Goal: Complete application form

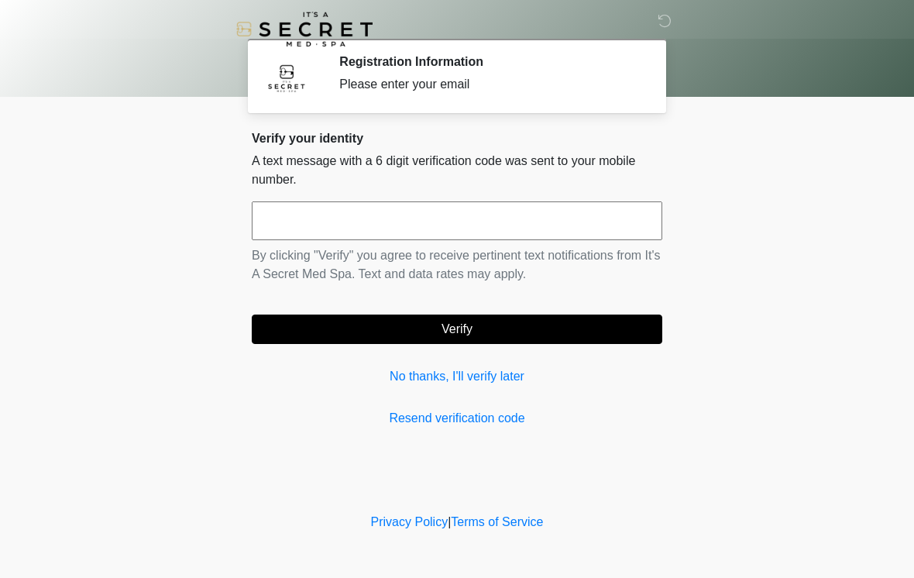
click at [590, 413] on link "Resend verification code" at bounding box center [457, 418] width 411 height 19
click at [566, 239] on input "text" at bounding box center [457, 220] width 411 height 39
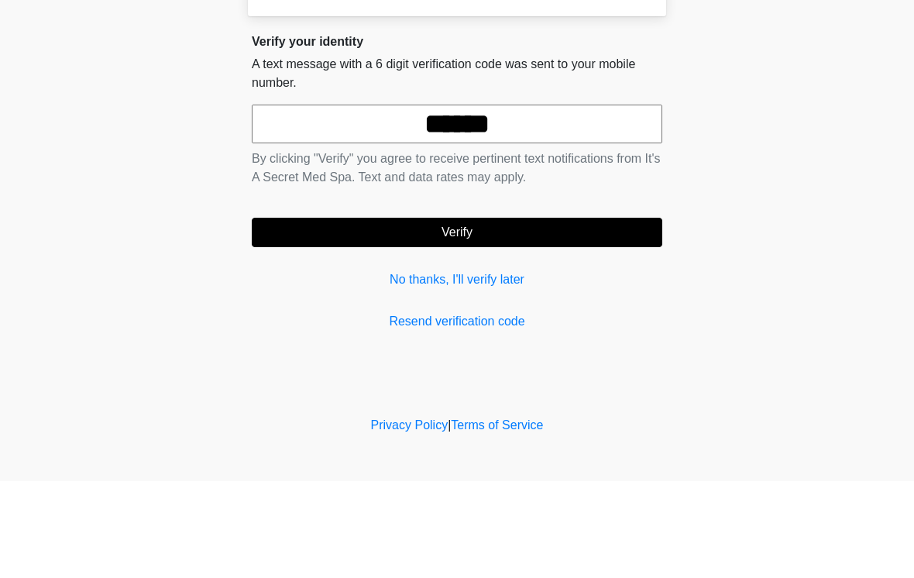
type input "******"
click at [550, 315] on button "Verify" at bounding box center [457, 329] width 411 height 29
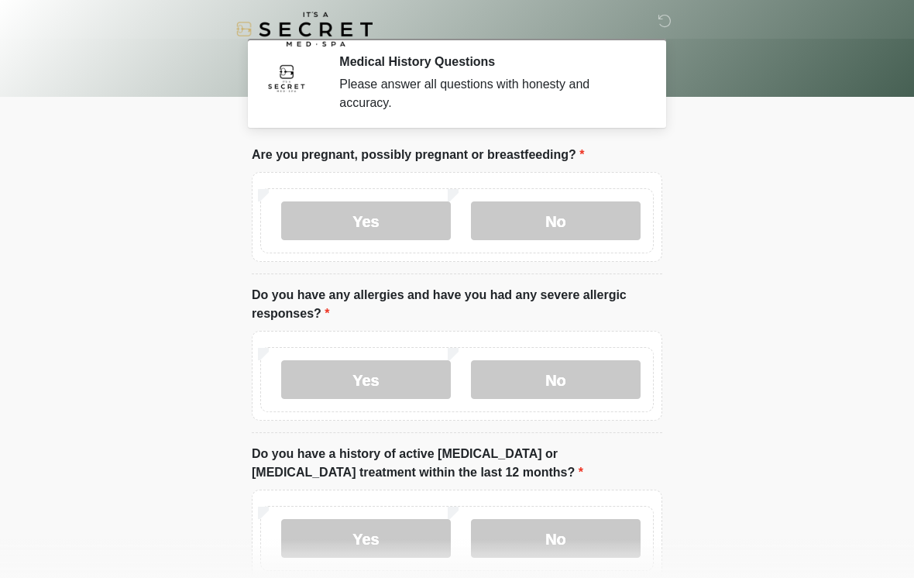
click at [592, 229] on label "No" at bounding box center [556, 220] width 170 height 39
click at [602, 383] on label "No" at bounding box center [556, 379] width 170 height 39
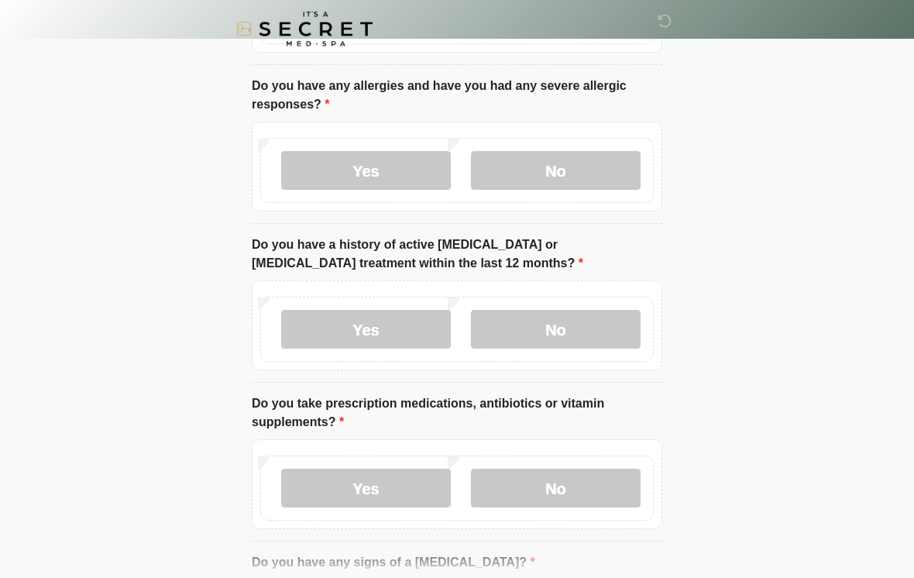
scroll to position [229, 0]
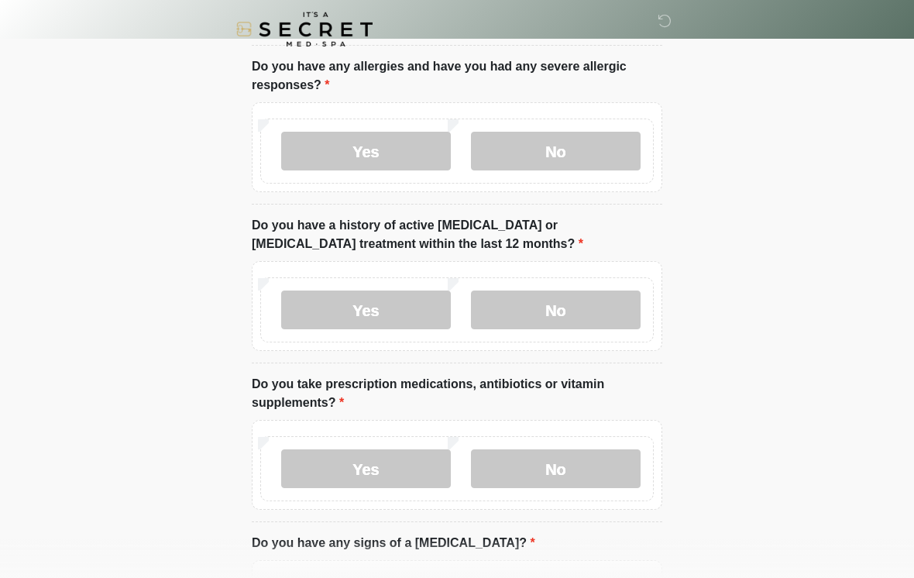
click at [603, 301] on label "No" at bounding box center [556, 310] width 170 height 39
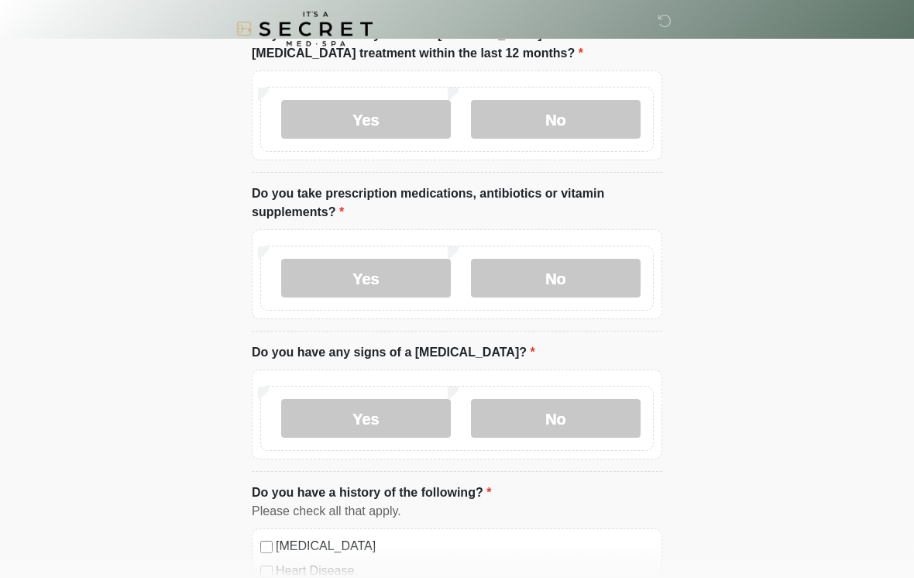
scroll to position [420, 0]
click at [403, 279] on label "Yes" at bounding box center [366, 277] width 170 height 39
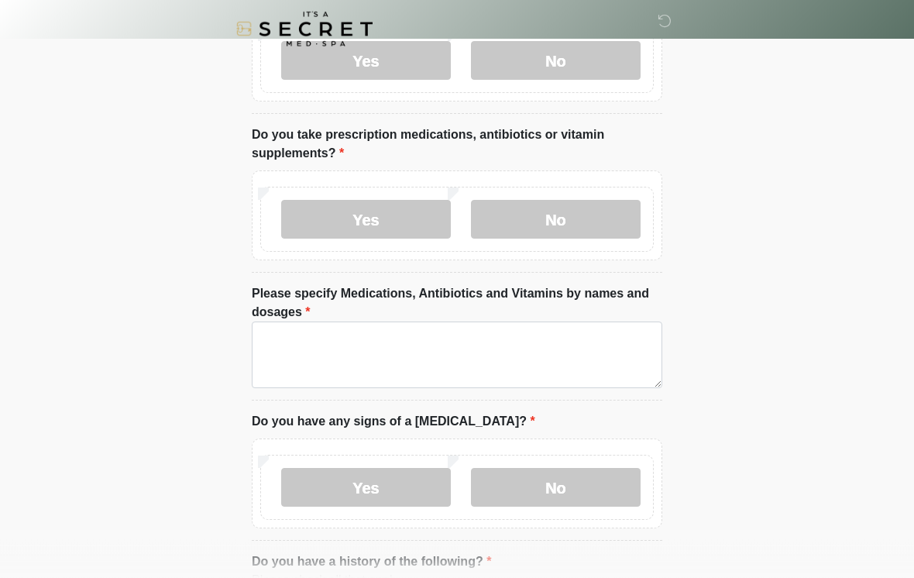
scroll to position [480, 0]
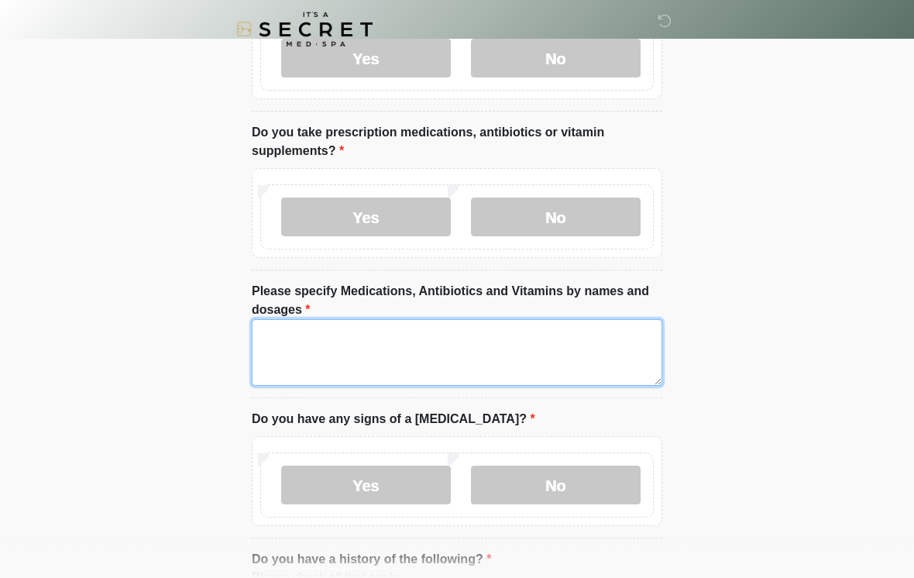
click at [510, 350] on textarea "Please specify Medications, Antibiotics and Vitamins by names and dosages" at bounding box center [457, 352] width 411 height 67
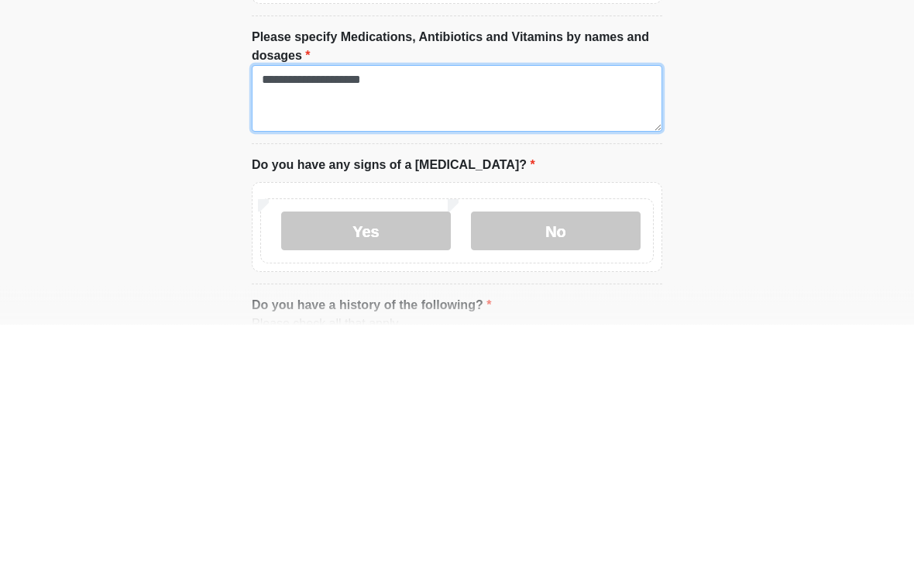
type textarea "**********"
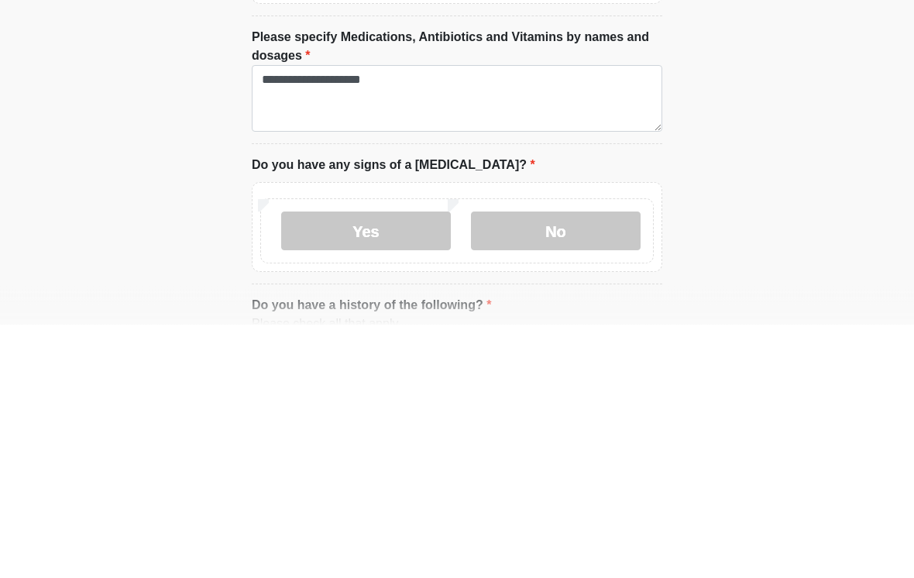
click at [603, 466] on label "No" at bounding box center [556, 485] width 170 height 39
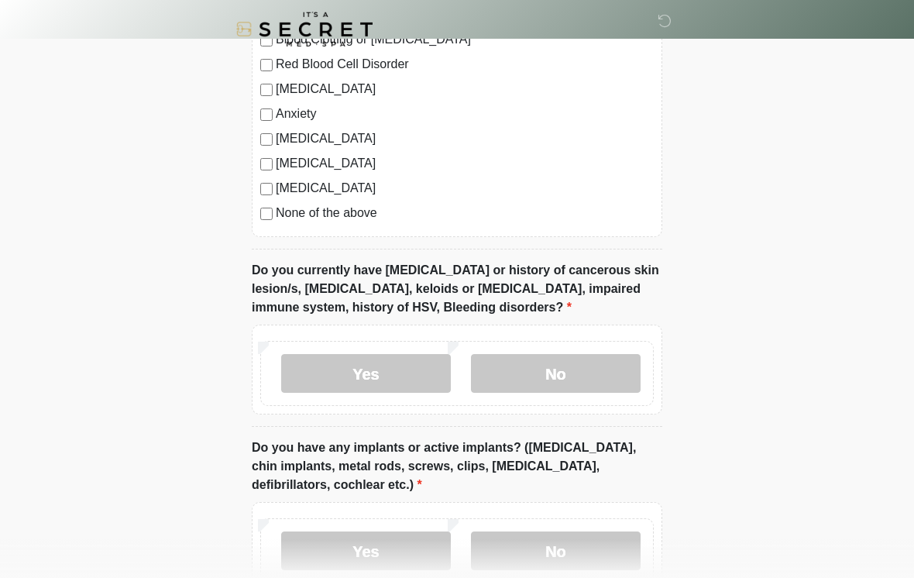
scroll to position [1156, 0]
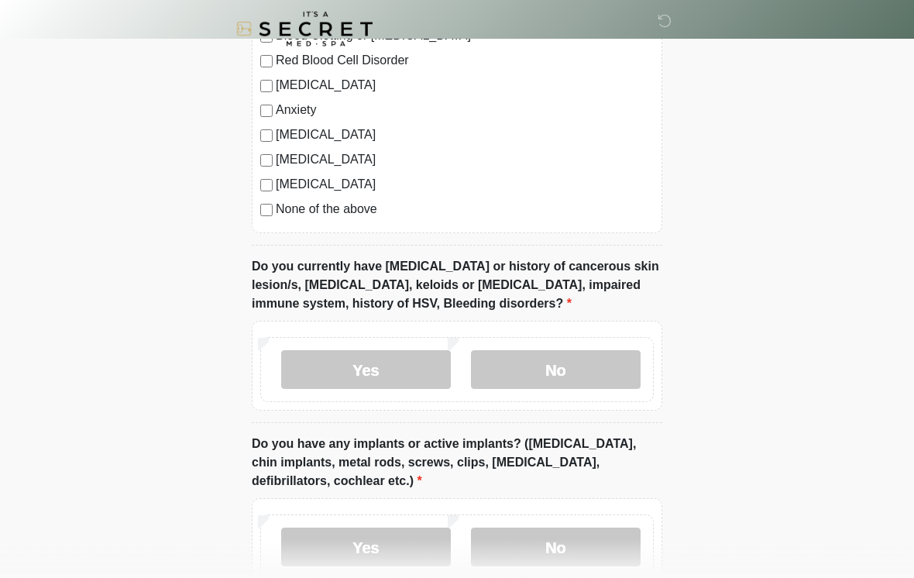
click at [602, 363] on label "No" at bounding box center [556, 370] width 170 height 39
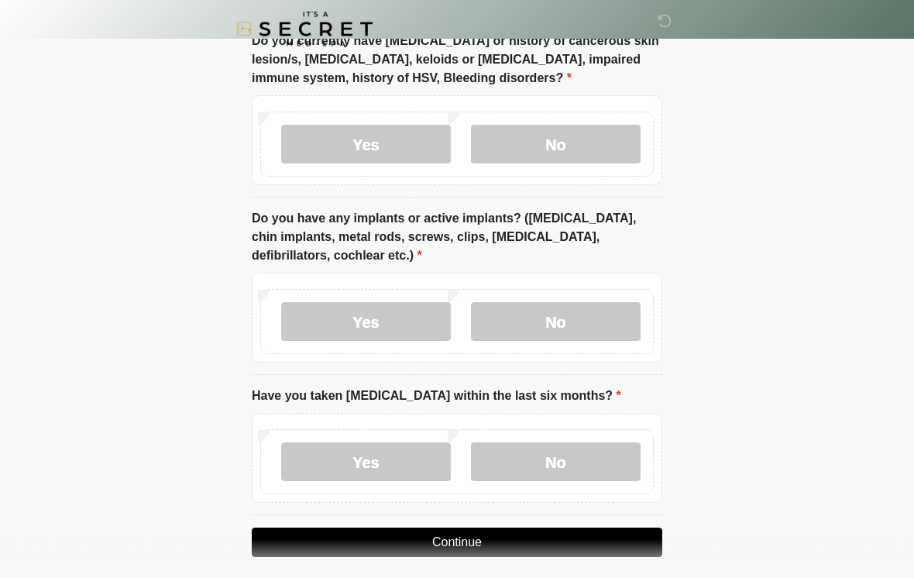
scroll to position [1384, 0]
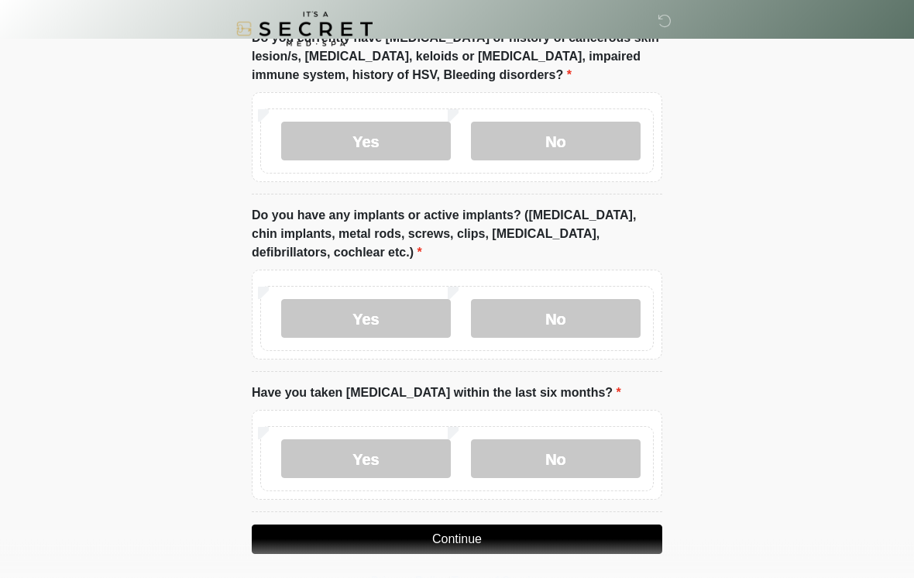
click at [595, 308] on label "No" at bounding box center [556, 319] width 170 height 39
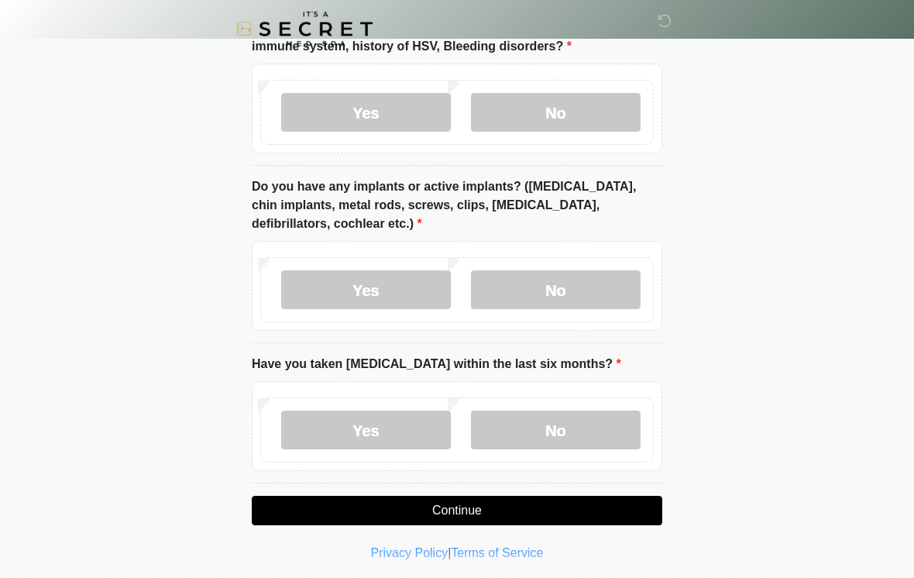
scroll to position [1417, 0]
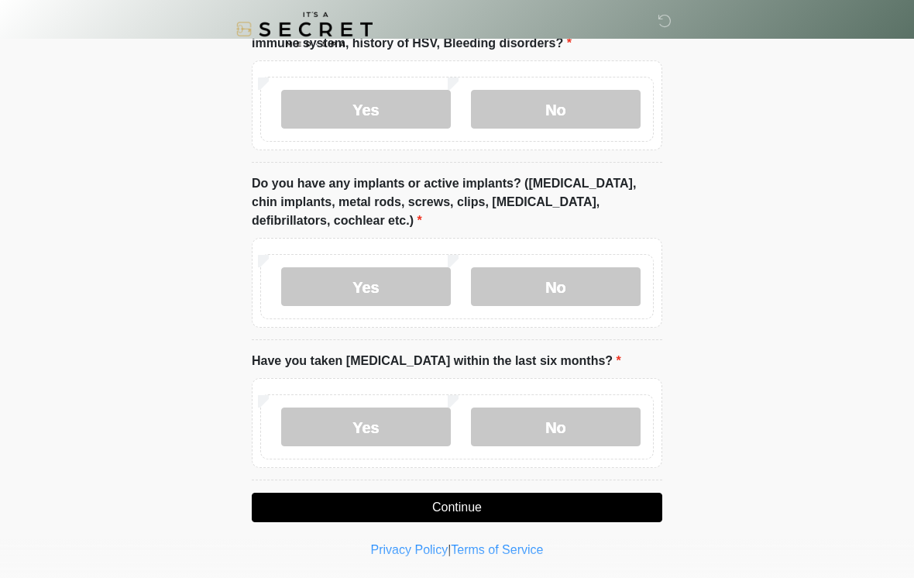
click at [592, 430] on label "No" at bounding box center [556, 426] width 170 height 39
click at [572, 509] on button "Continue" at bounding box center [457, 507] width 411 height 29
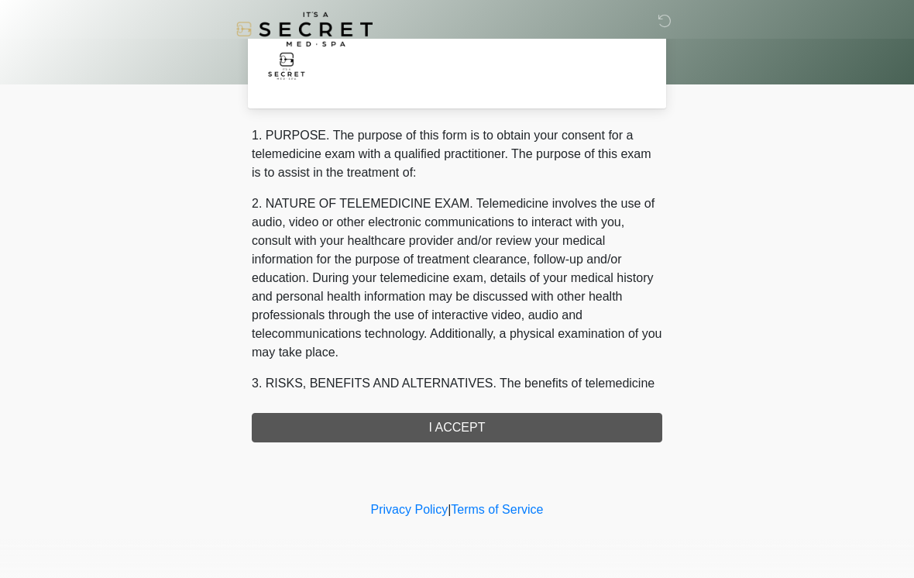
scroll to position [0, 0]
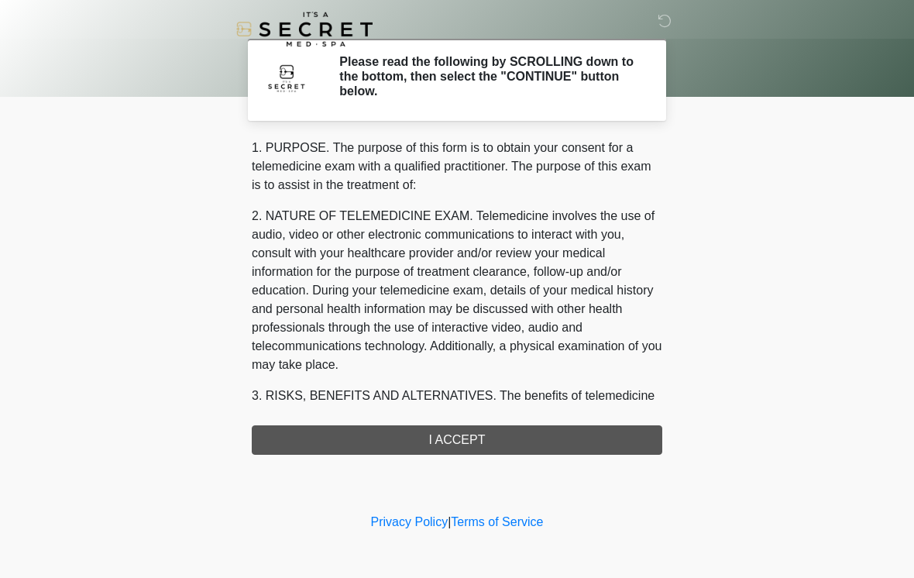
click at [603, 437] on div "1. PURPOSE. The purpose of this form is to obtain your consent for a telemedici…" at bounding box center [457, 297] width 411 height 316
click at [556, 443] on div "1. PURPOSE. The purpose of this form is to obtain your consent for a telemedici…" at bounding box center [457, 297] width 411 height 316
click at [477, 444] on div "1. PURPOSE. The purpose of this form is to obtain your consent for a telemedici…" at bounding box center [457, 297] width 411 height 316
click at [454, 440] on div "1. PURPOSE. The purpose of this form is to obtain your consent for a telemedici…" at bounding box center [457, 297] width 411 height 316
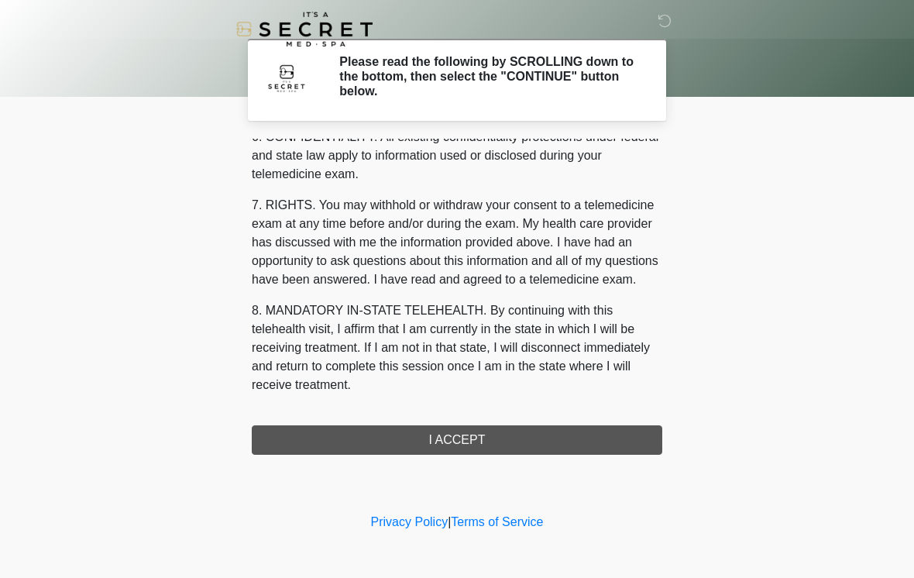
scroll to position [631, 0]
click at [492, 441] on button "I ACCEPT" at bounding box center [457, 439] width 411 height 29
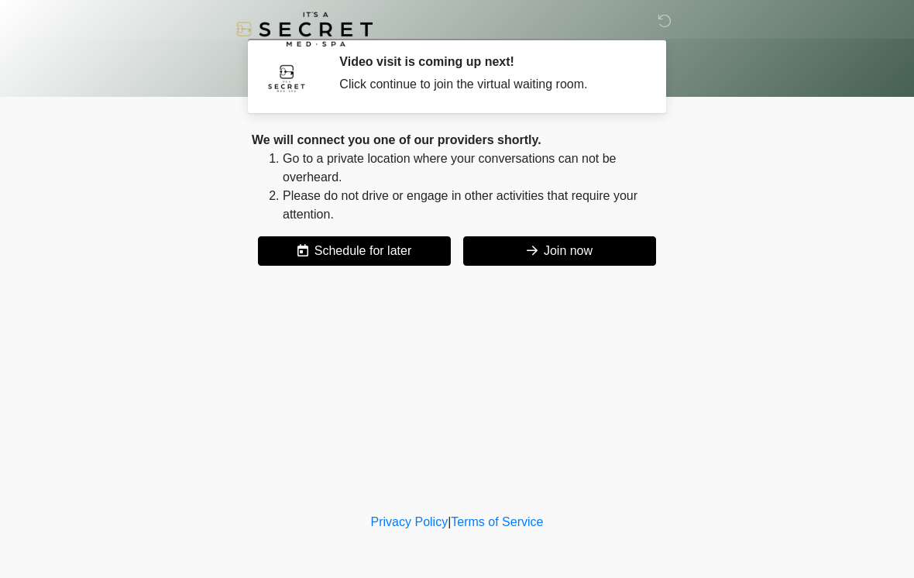
click at [566, 262] on button "Join now" at bounding box center [559, 250] width 193 height 29
